Goal: Navigation & Orientation: Find specific page/section

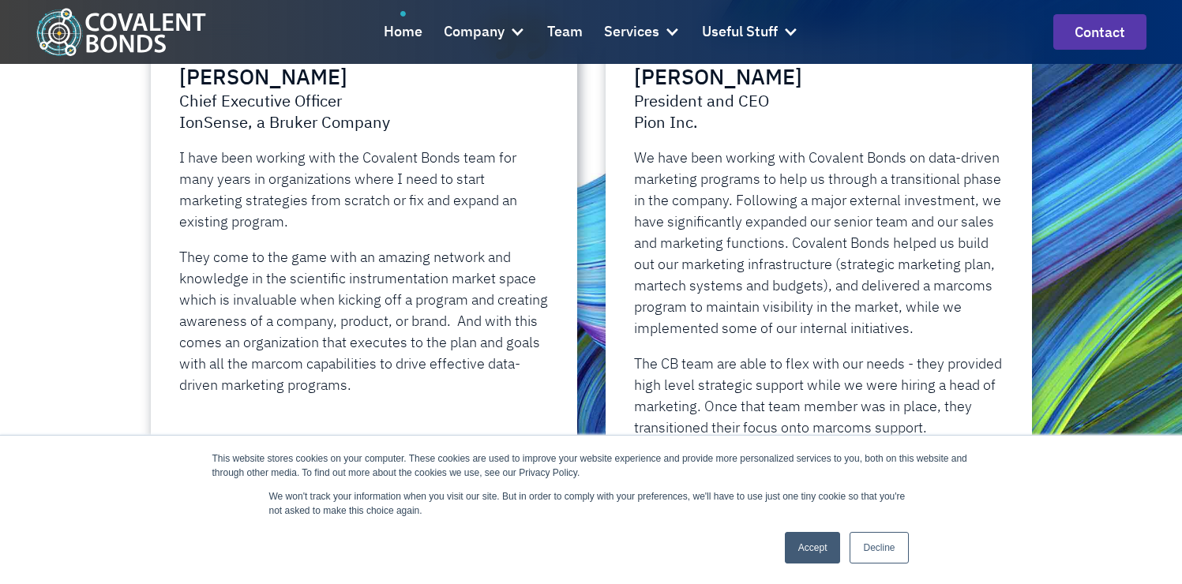
scroll to position [3505, 0]
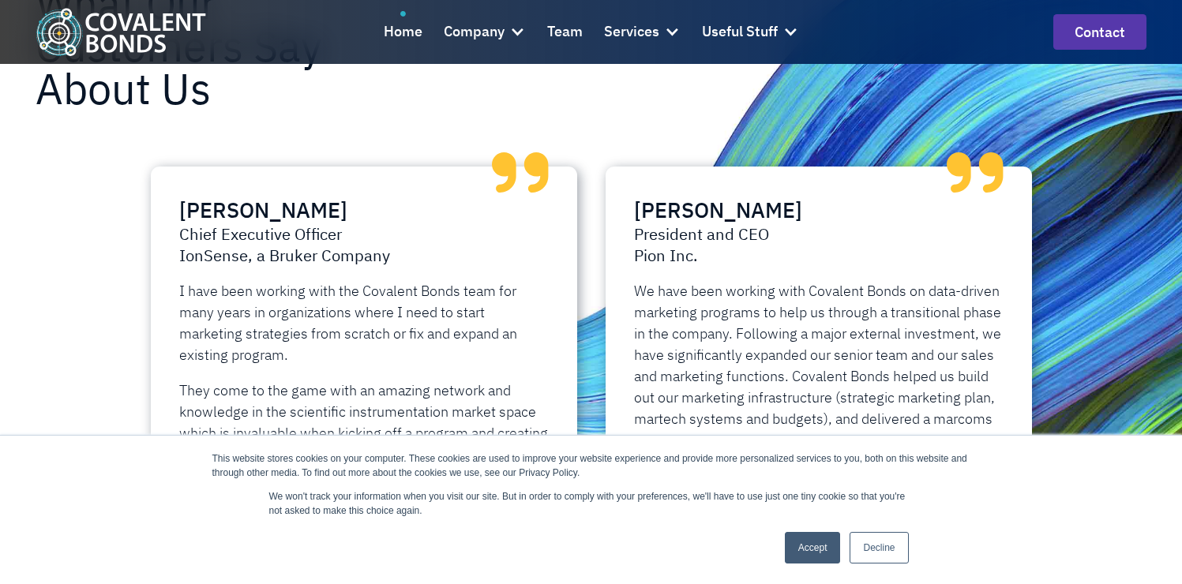
click at [596, 384] on div "Brian Dutko President and CEO Pion Inc. We have been working with Covalent Bond…" at bounding box center [818, 411] width 455 height 519
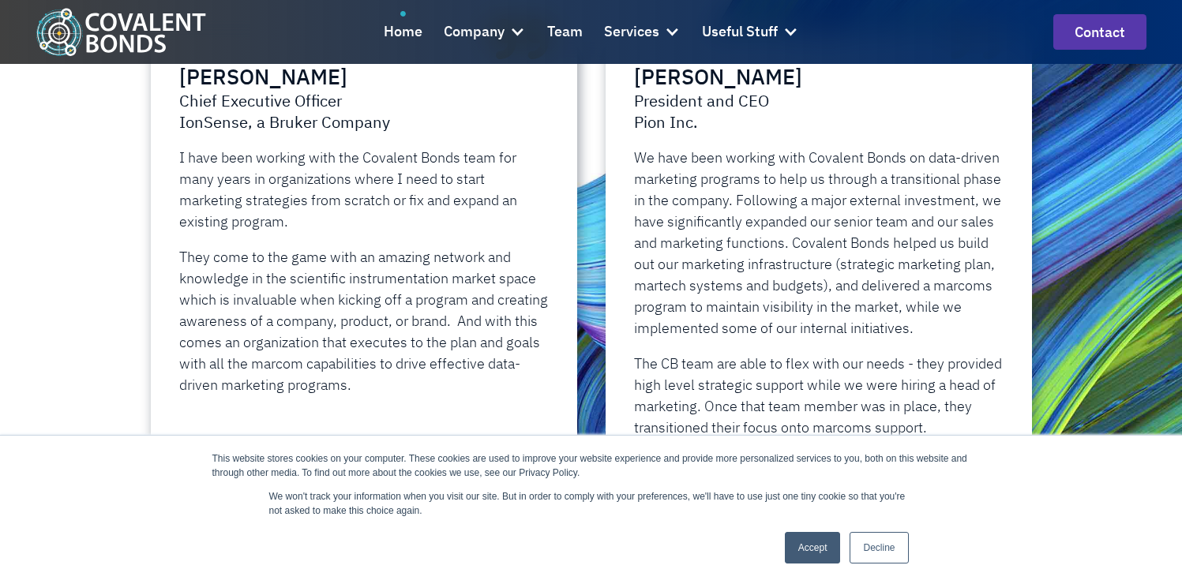
scroll to position [3666, 0]
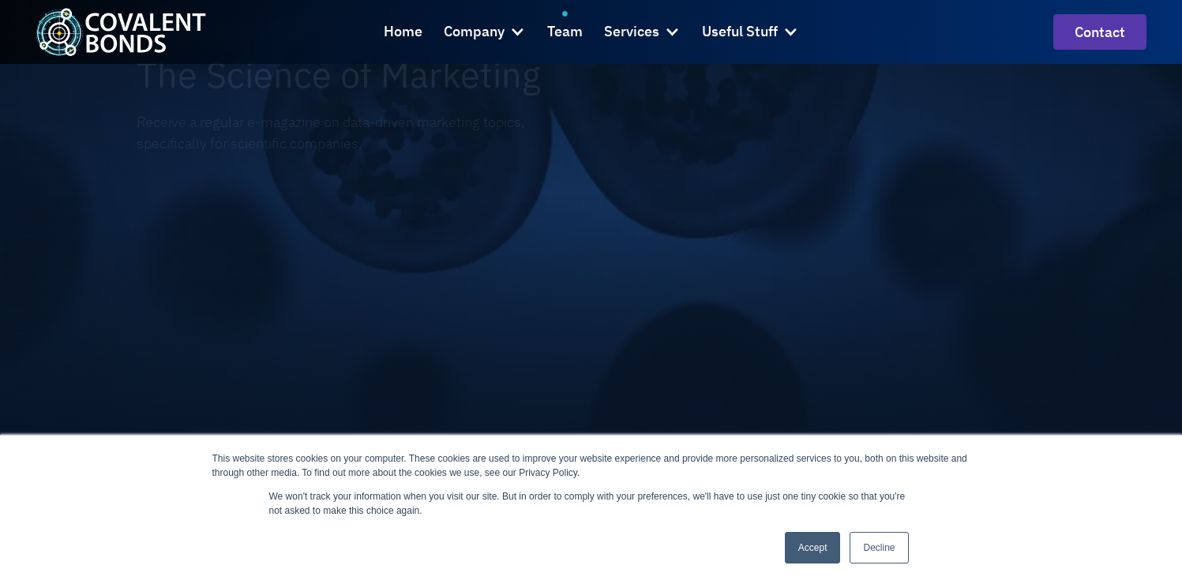
scroll to position [2948, 0]
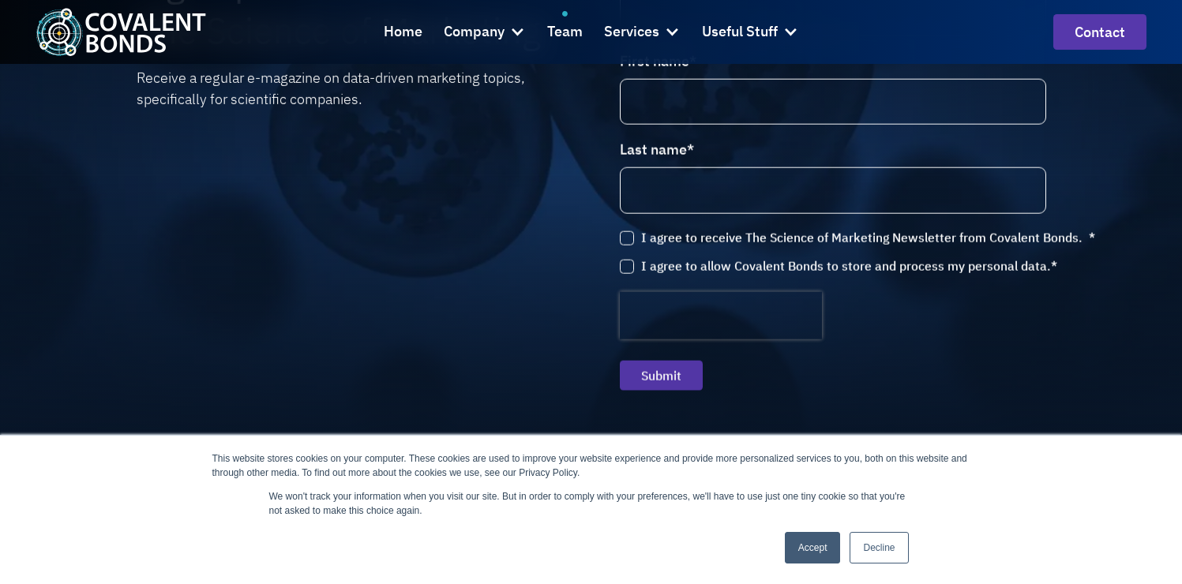
click at [793, 548] on link "Accept" at bounding box center [813, 548] width 56 height 32
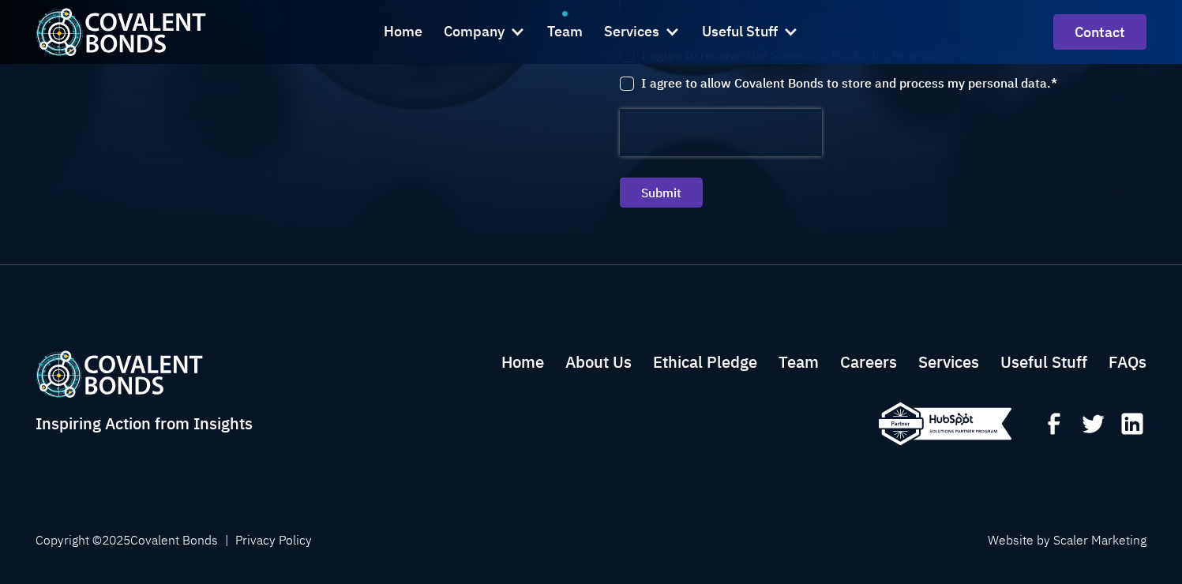
scroll to position [3182, 0]
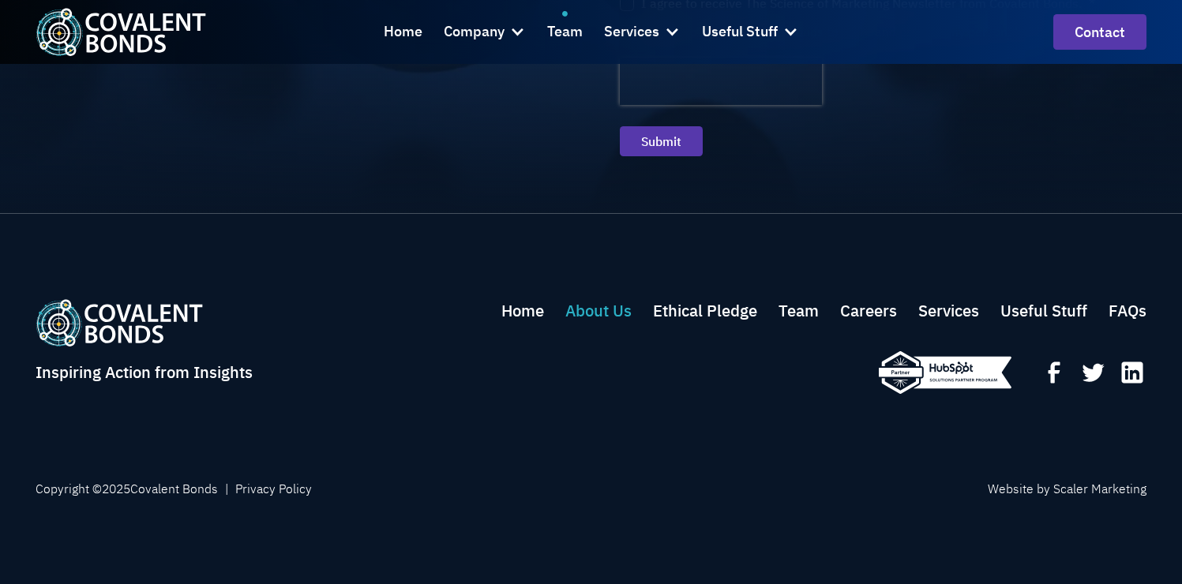
click at [622, 305] on link "About Us" at bounding box center [598, 311] width 66 height 24
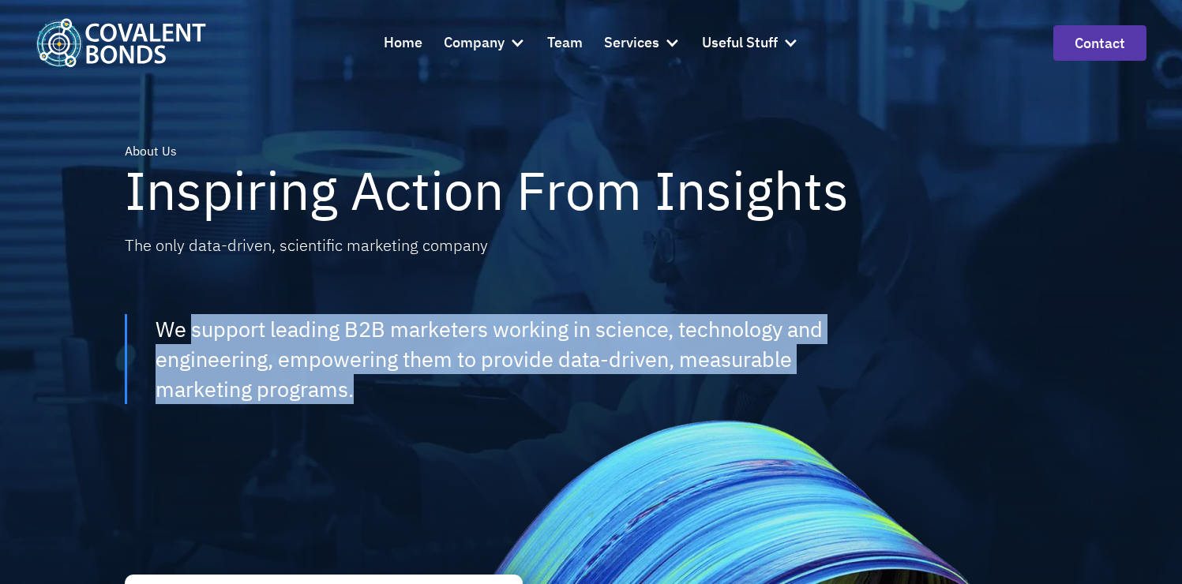
drag, startPoint x: 190, startPoint y: 332, endPoint x: 369, endPoint y: 399, distance: 191.4
click at [369, 399] on div "We support leading B2B marketers working in science, technology and engineering…" at bounding box center [524, 358] width 737 height 89
copy div "support leading B2B marketers working in science, technology and engineering, e…"
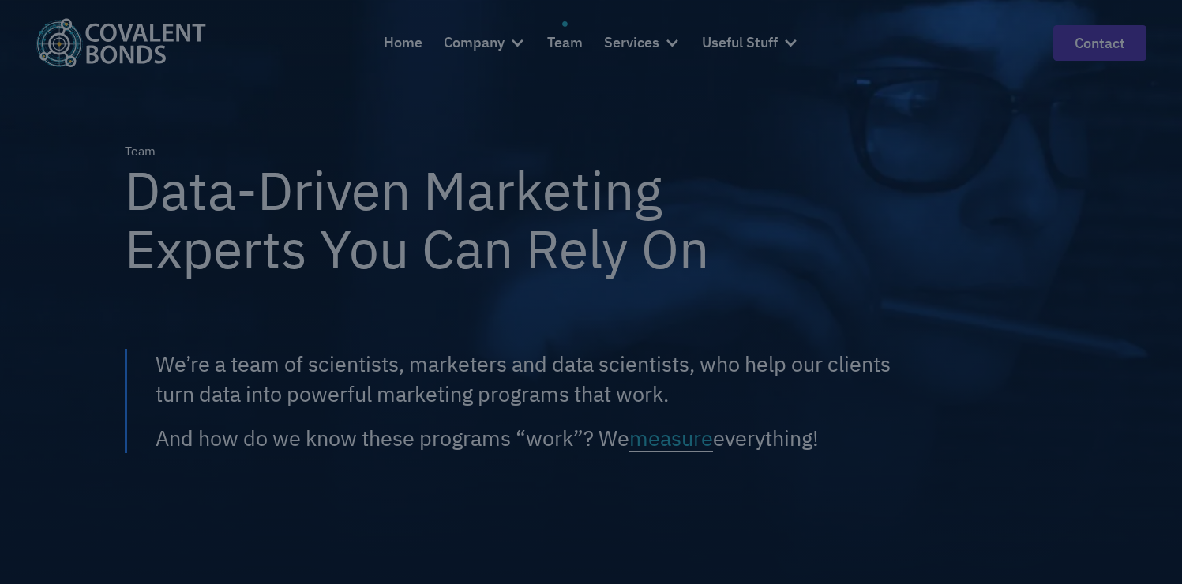
scroll to position [3182, 0]
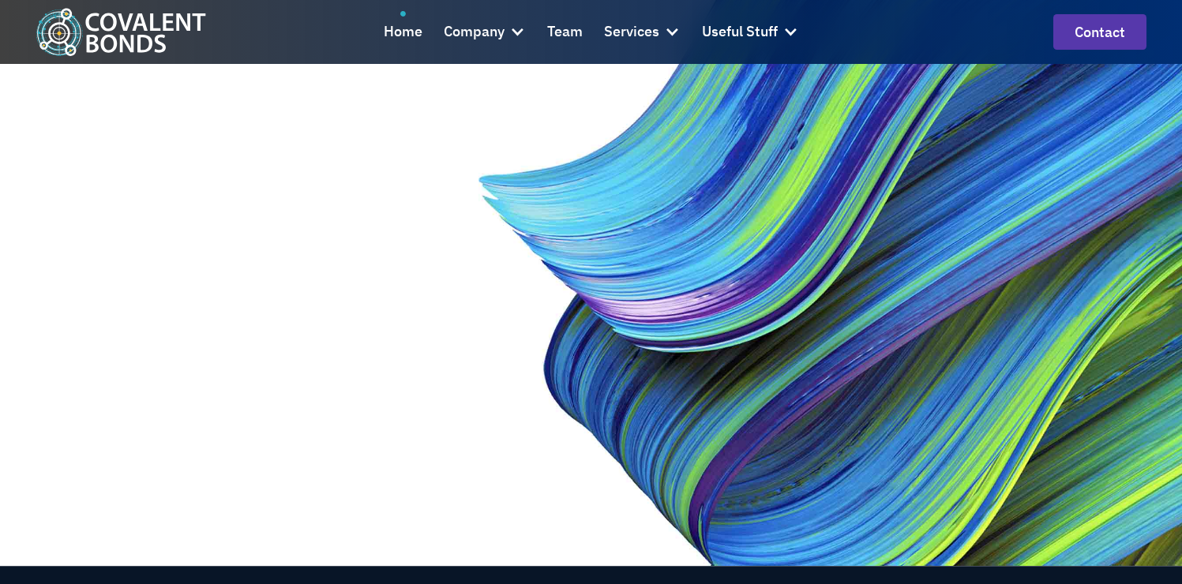
click at [146, 26] on img "home" at bounding box center [121, 32] width 171 height 48
